Goal: Check status: Check status

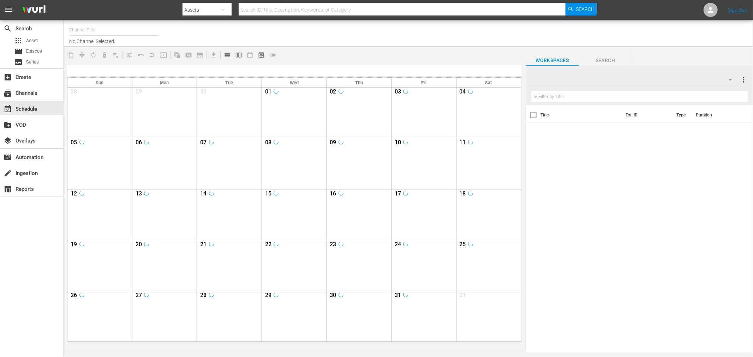
type input "Soul Flix (1949)"
